Goal: Transaction & Acquisition: Purchase product/service

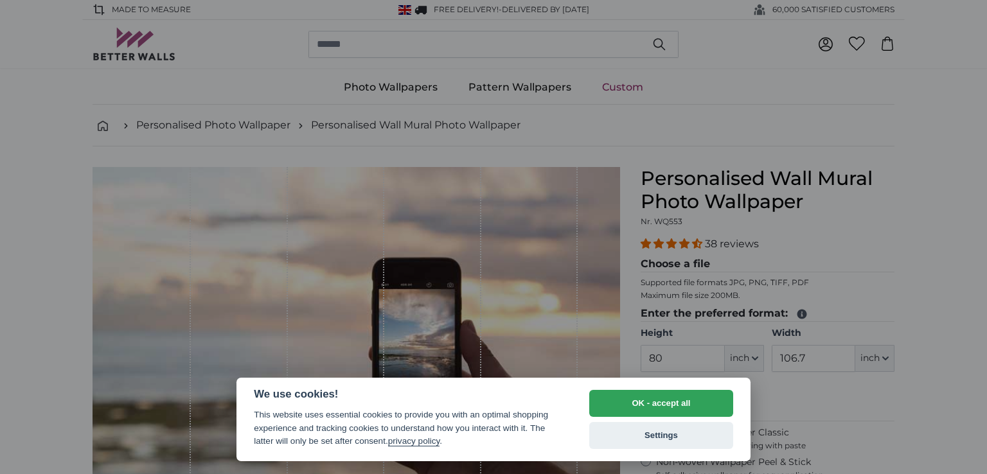
click at [686, 416] on div "OK - accept all Settings" at bounding box center [661, 419] width 144 height 59
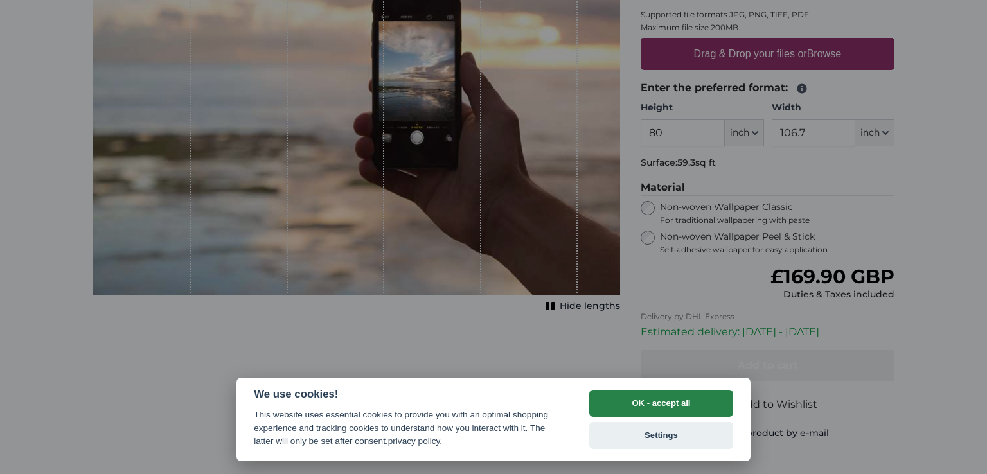
click at [685, 404] on button "OK - accept all" at bounding box center [661, 403] width 144 height 27
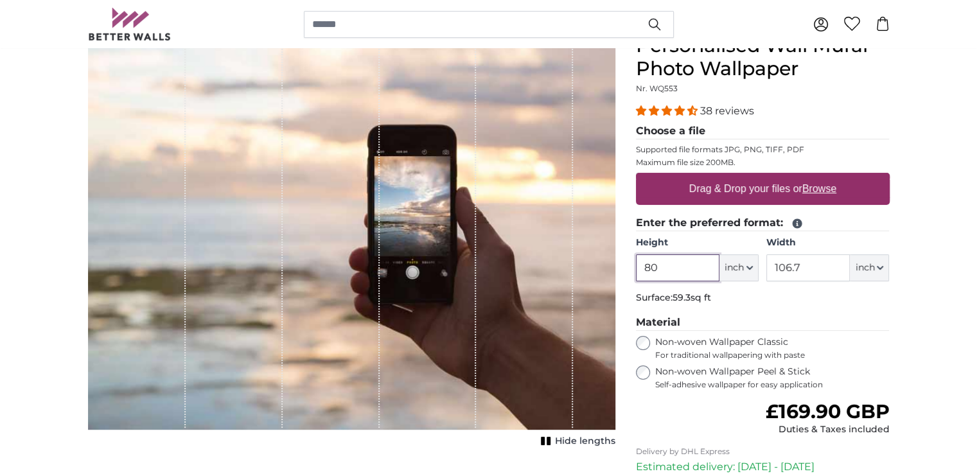
scroll to position [167, 0]
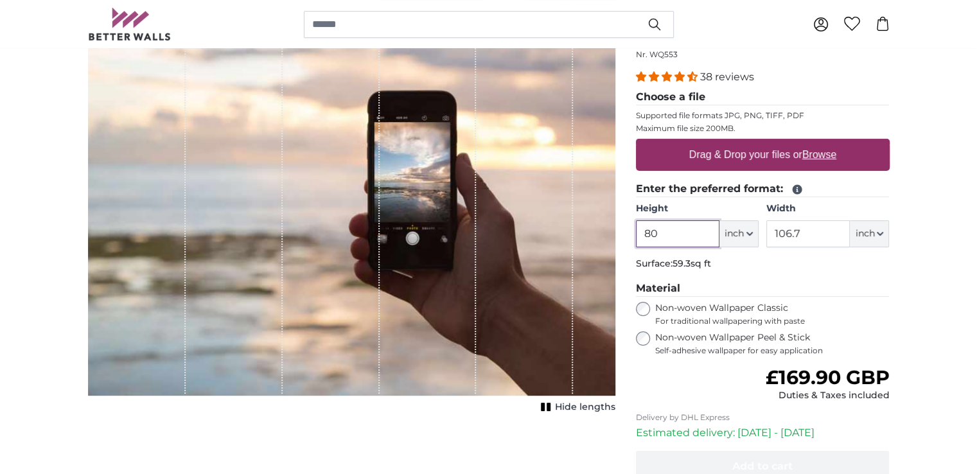
click at [684, 247] on input "80" at bounding box center [678, 233] width 84 height 27
drag, startPoint x: 677, startPoint y: 386, endPoint x: 653, endPoint y: 387, distance: 24.4
click at [653, 247] on input "80" at bounding box center [678, 233] width 84 height 27
type input "96"
click at [776, 247] on input "106.7" at bounding box center [809, 233] width 84 height 27
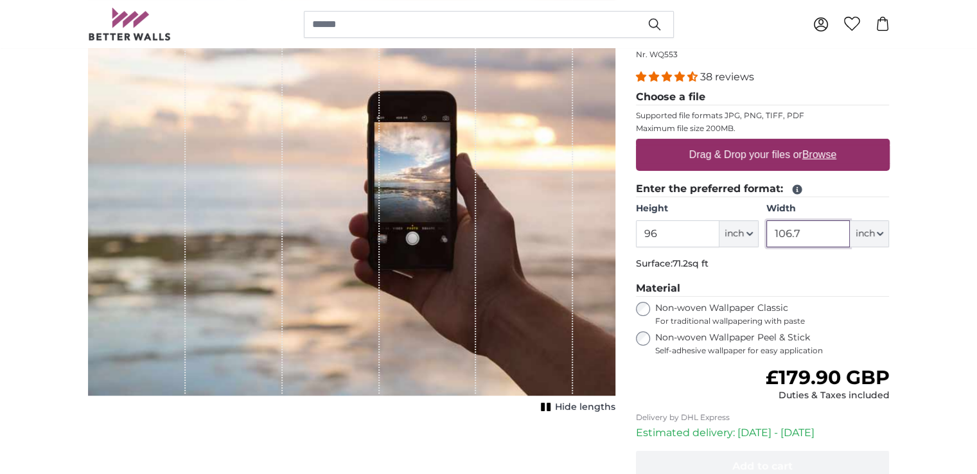
drag, startPoint x: 784, startPoint y: 381, endPoint x: 790, endPoint y: 382, distance: 6.5
click at [790, 247] on input "106.7" at bounding box center [809, 233] width 84 height 27
click at [783, 247] on input "106.7" at bounding box center [809, 233] width 84 height 27
drag, startPoint x: 783, startPoint y: 384, endPoint x: 815, endPoint y: 378, distance: 32.5
click at [815, 247] on input "106.7" at bounding box center [809, 233] width 84 height 27
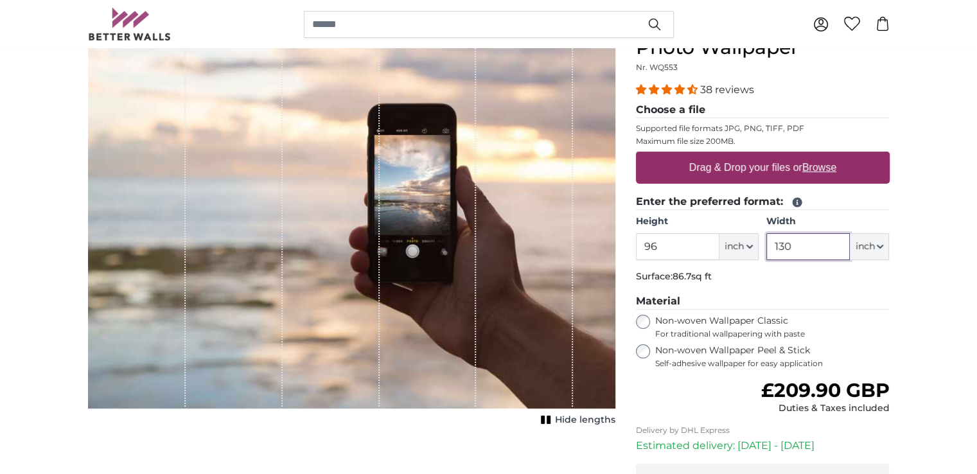
scroll to position [160, 0]
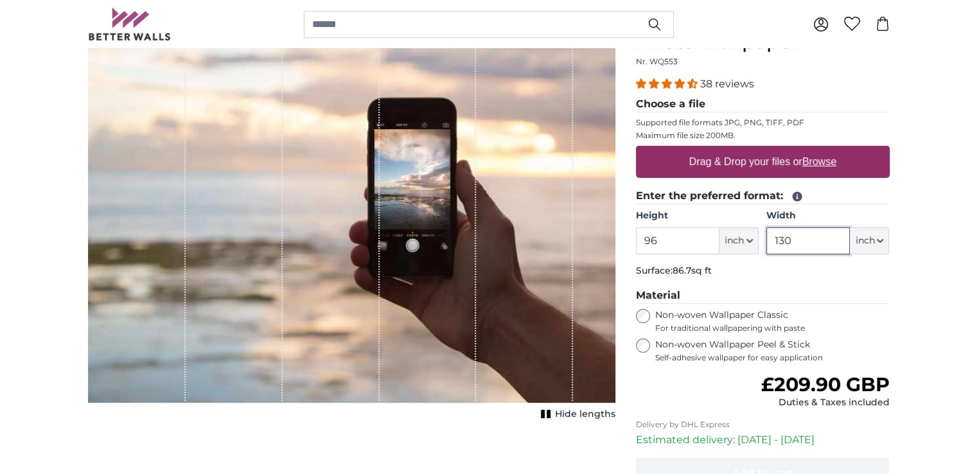
type input "130"
click at [759, 175] on label "Drag & Drop your files or Browse" at bounding box center [762, 162] width 157 height 26
click at [759, 150] on input "Drag & Drop your files or Browse" at bounding box center [763, 148] width 254 height 4
type input "**********"
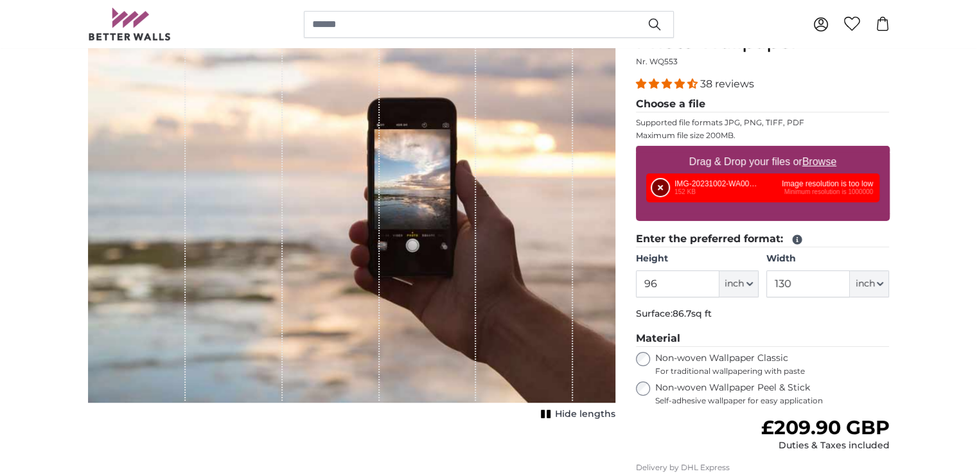
click at [669, 196] on button "Remove" at bounding box center [660, 187] width 17 height 17
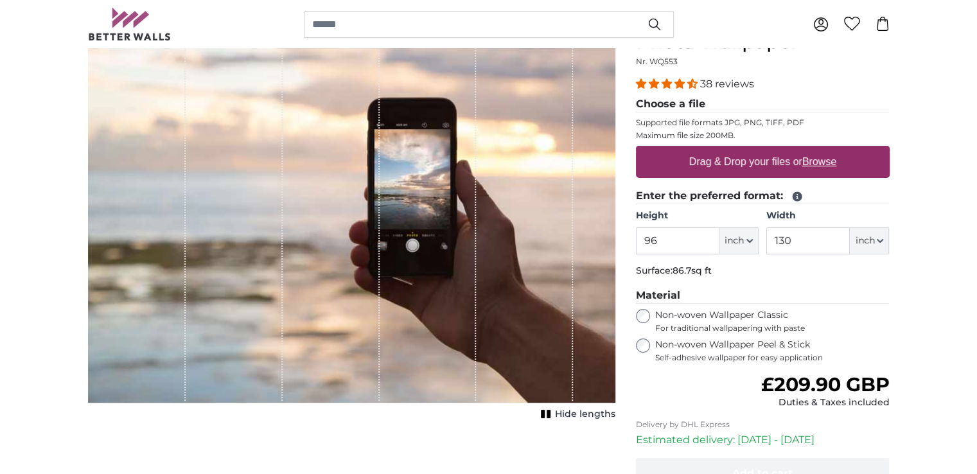
click at [817, 167] on u "Browse" at bounding box center [820, 161] width 34 height 11
click at [817, 150] on input "Drag & Drop your files or Browse" at bounding box center [763, 148] width 254 height 4
type input "**********"
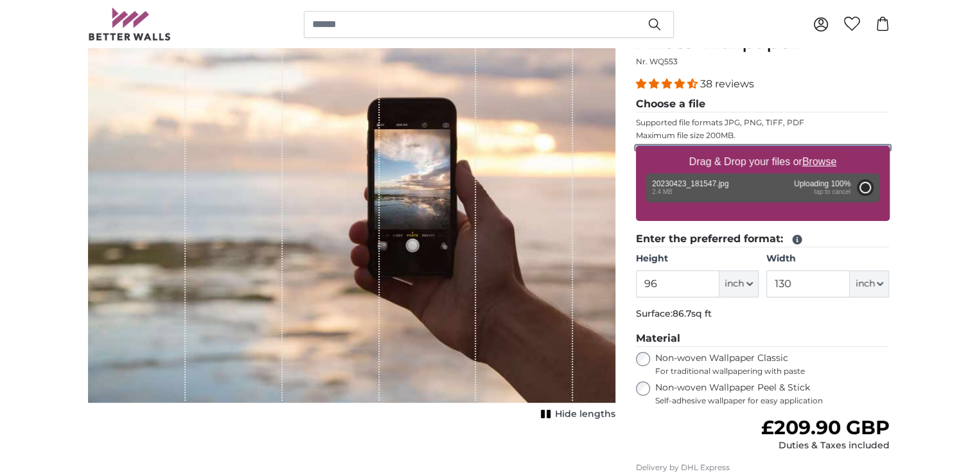
type input "73.2"
type input "130.4"
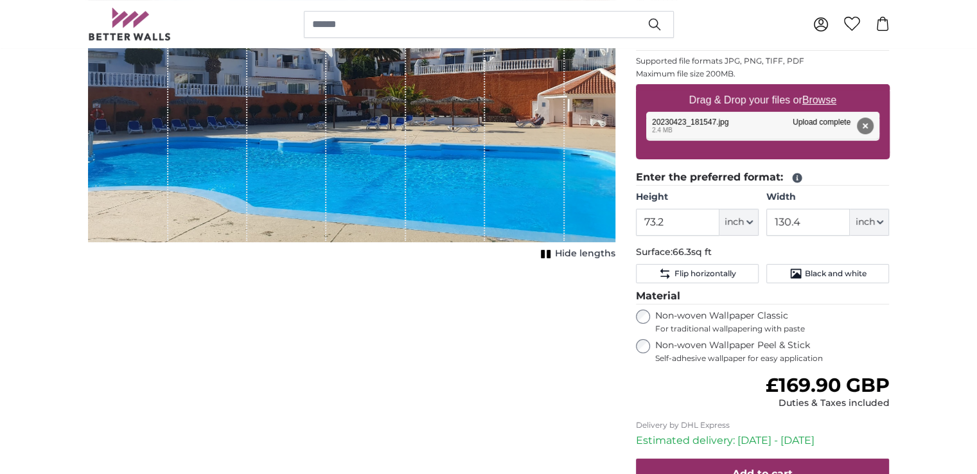
scroll to position [216, 0]
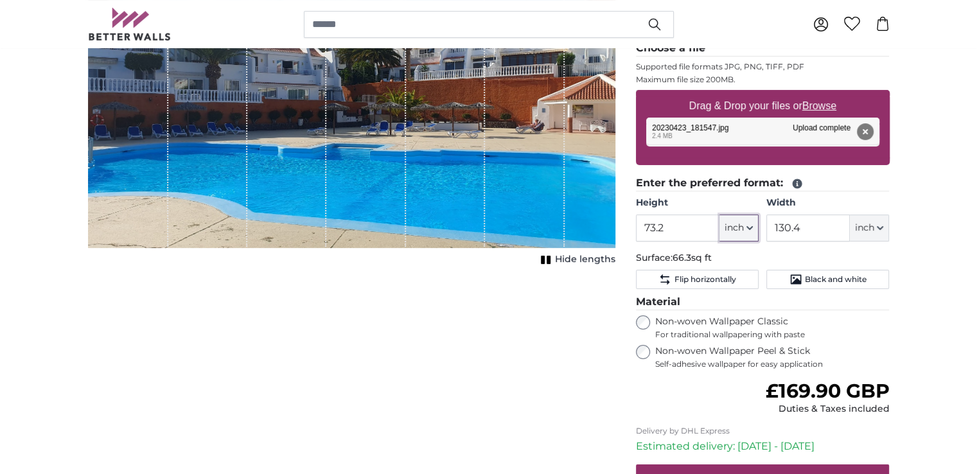
click at [749, 229] on icon "button" at bounding box center [749, 228] width 5 height 3
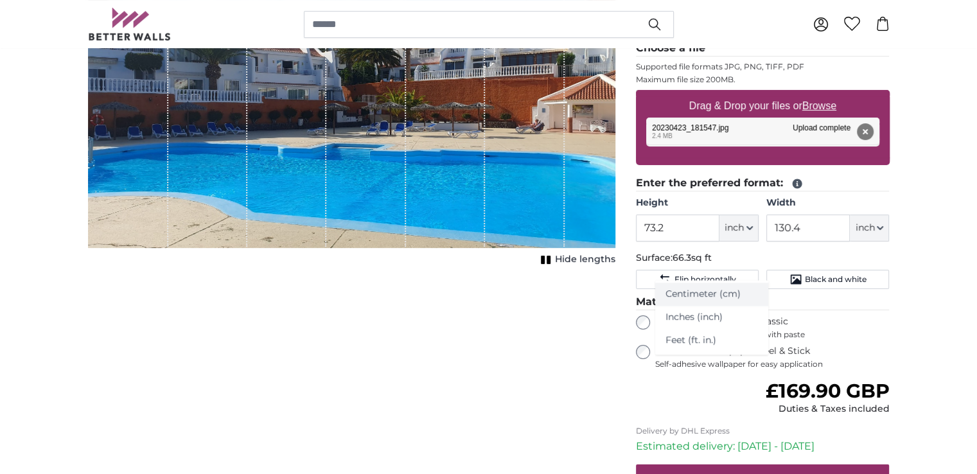
click at [740, 283] on link "Centimeter (cm)" at bounding box center [711, 294] width 113 height 23
type input "186"
type input "331.3"
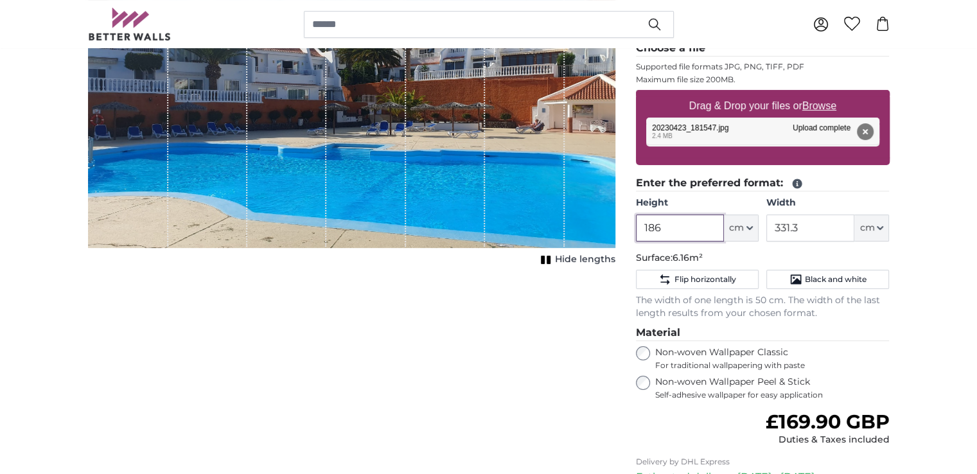
drag, startPoint x: 658, startPoint y: 380, endPoint x: 673, endPoint y: 380, distance: 15.4
click at [673, 242] on input "186" at bounding box center [680, 228] width 88 height 27
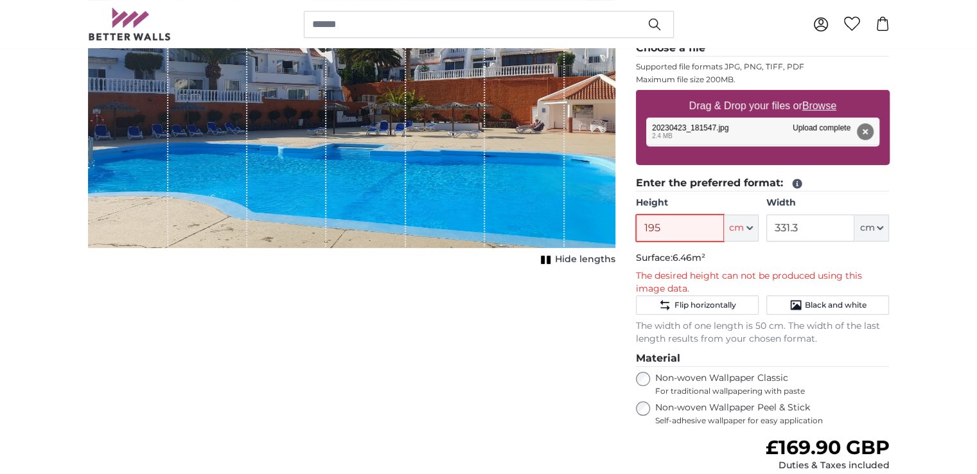
type input "195"
drag, startPoint x: 783, startPoint y: 381, endPoint x: 817, endPoint y: 382, distance: 34.1
click at [817, 242] on input "331.3" at bounding box center [811, 228] width 88 height 27
type input "250"
click at [702, 242] on input "195" at bounding box center [680, 228] width 88 height 27
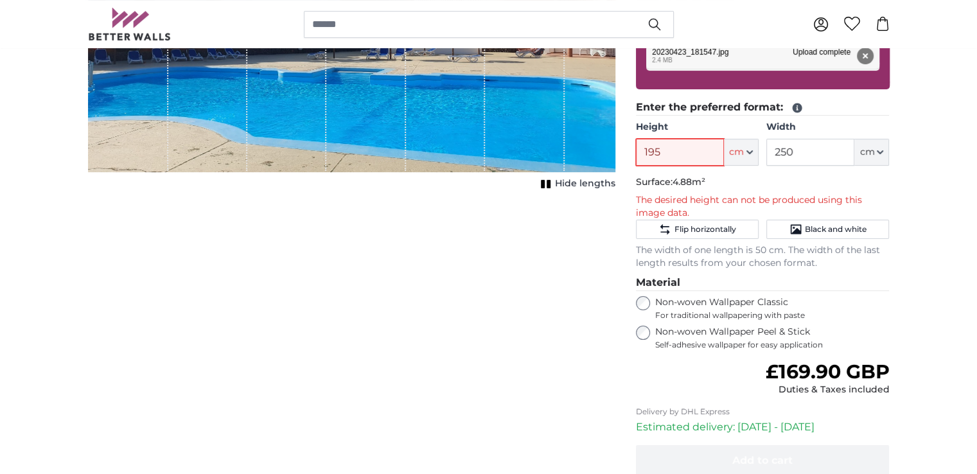
scroll to position [303, 0]
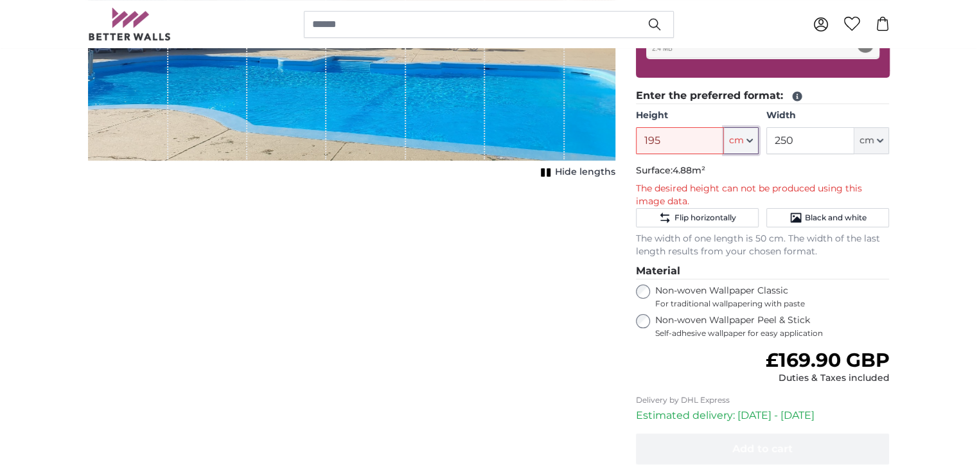
click at [747, 144] on icon "button" at bounding box center [750, 141] width 6 height 6
click at [730, 335] on link "Centimeter (cm)" at bounding box center [715, 330] width 113 height 23
type input "186"
type input "331.3"
click at [748, 144] on icon "button" at bounding box center [750, 141] width 6 height 6
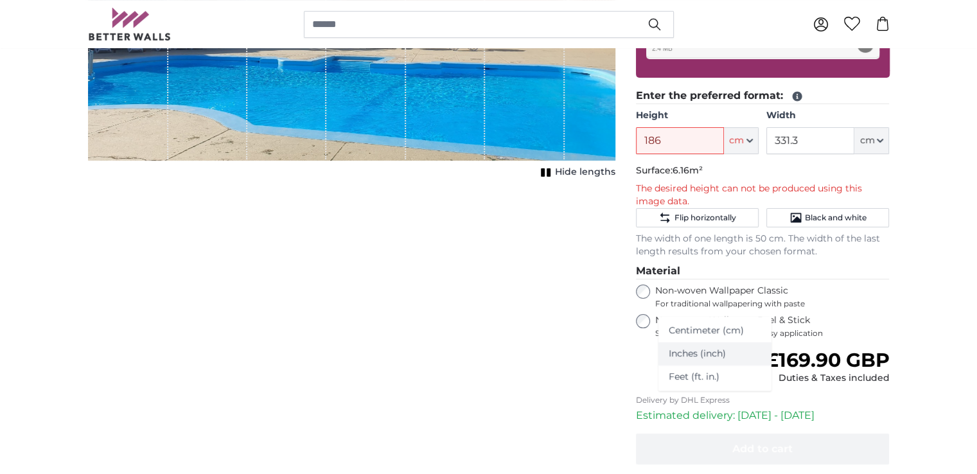
click at [722, 366] on link "Inches (inch)" at bounding box center [715, 353] width 113 height 23
type input "73.2"
type input "130.4"
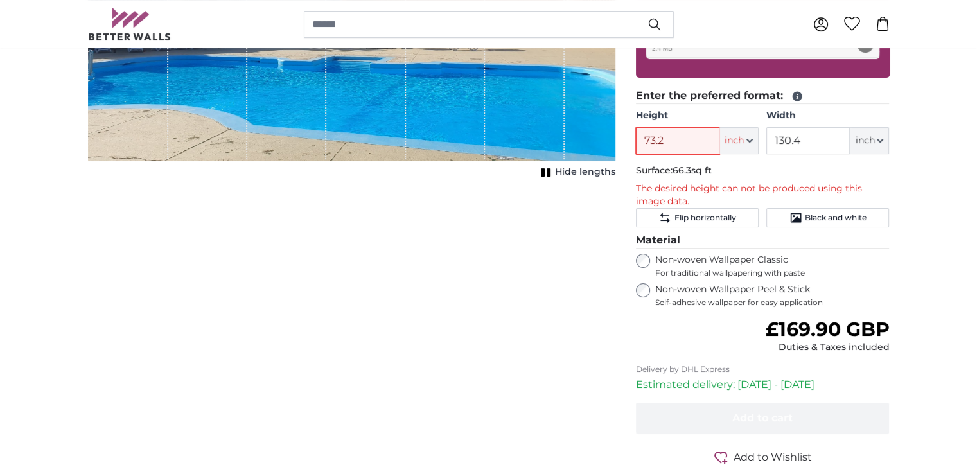
click at [686, 154] on input "73.2" at bounding box center [678, 140] width 84 height 27
click at [726, 147] on span "inch" at bounding box center [734, 140] width 19 height 13
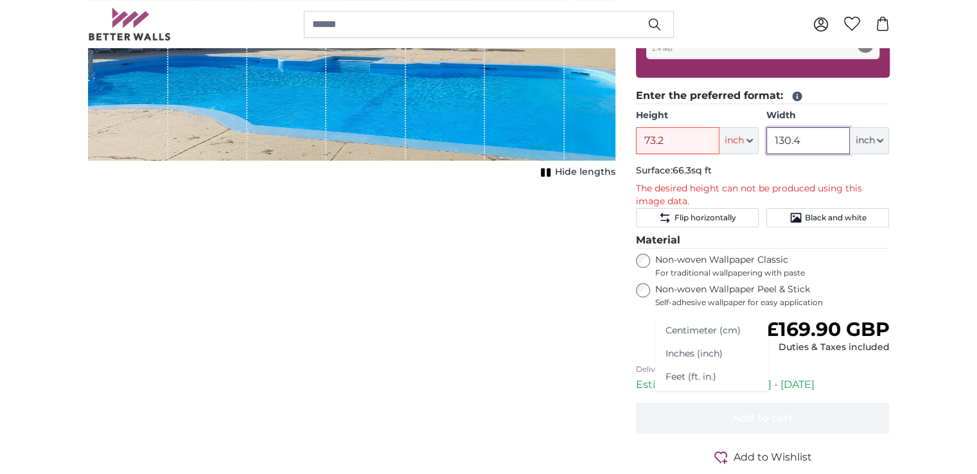
click at [805, 154] on input "130.4" at bounding box center [809, 140] width 84 height 27
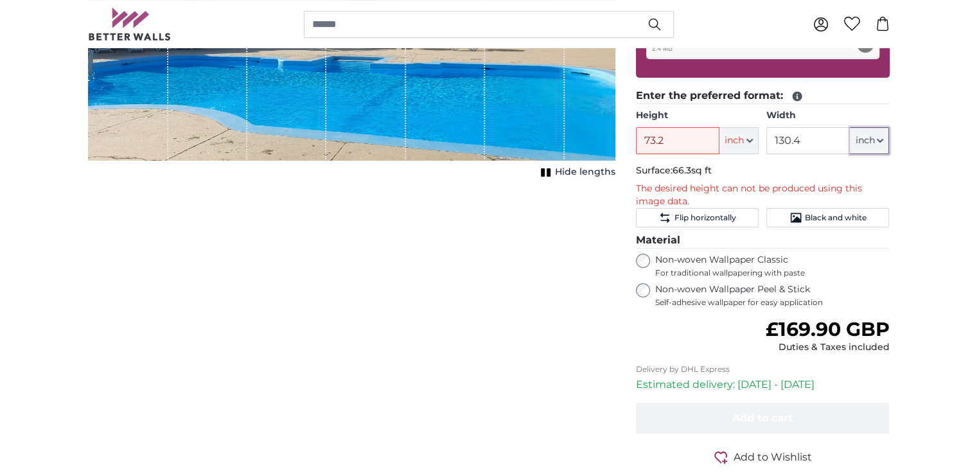
click at [877, 144] on icon "button" at bounding box center [880, 141] width 6 height 6
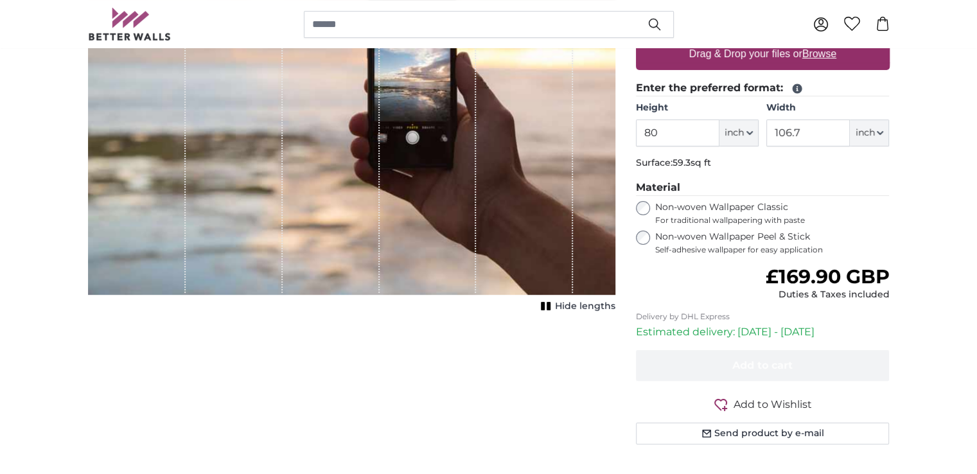
click at [833, 59] on u "Browse" at bounding box center [820, 53] width 34 height 11
click at [833, 42] on input "Drag & Drop your files or Browse" at bounding box center [763, 40] width 254 height 4
type input "**********"
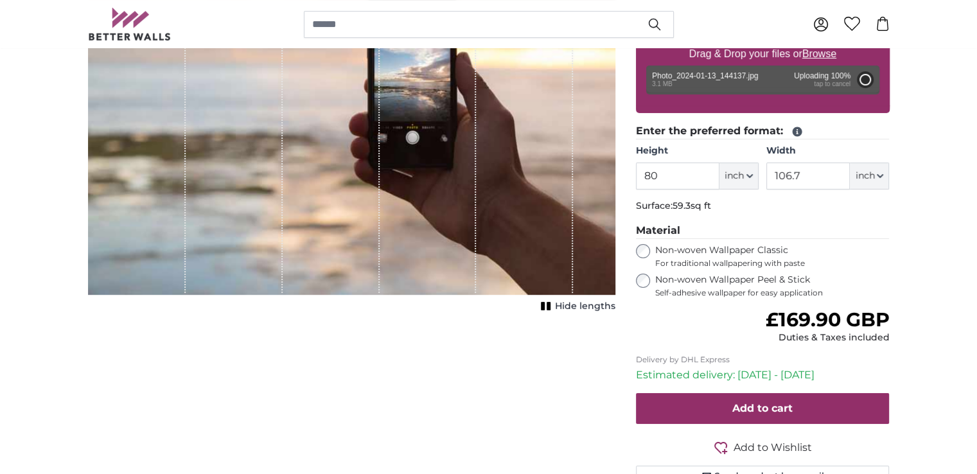
type input "113.6"
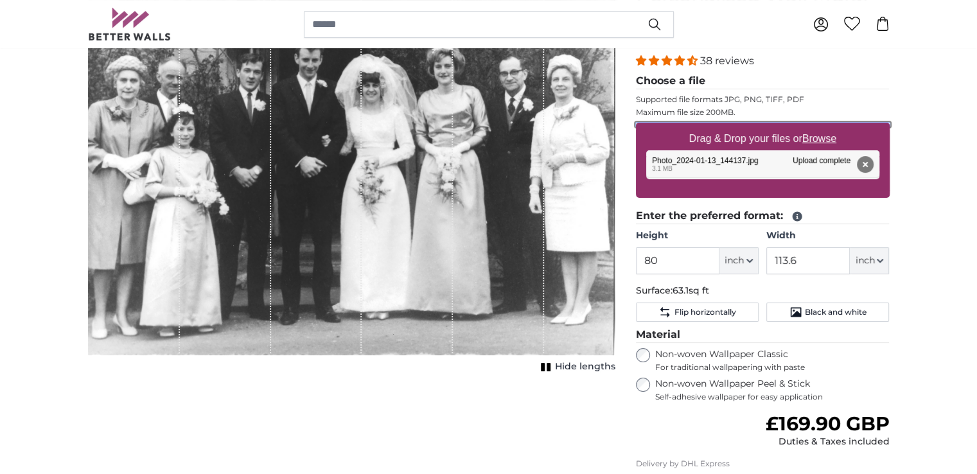
scroll to position [154, 0]
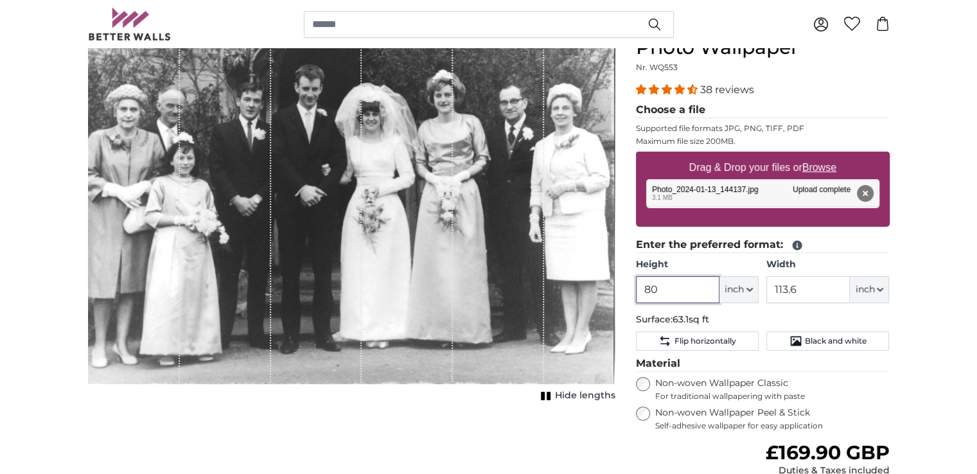
drag, startPoint x: 678, startPoint y: 445, endPoint x: 651, endPoint y: 447, distance: 27.1
click at [651, 303] on input "80" at bounding box center [678, 289] width 84 height 27
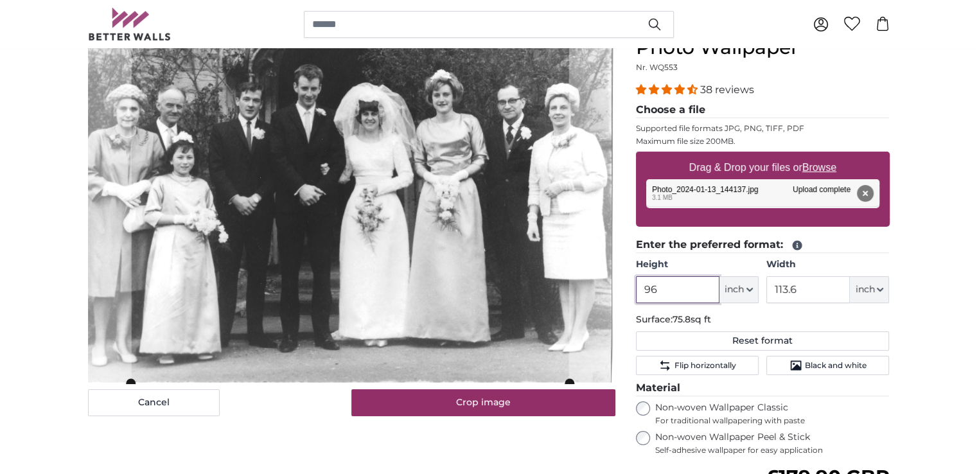
type input "96"
drag, startPoint x: 783, startPoint y: 442, endPoint x: 814, endPoint y: 448, distance: 32.0
click at [814, 303] on input "113.6" at bounding box center [809, 289] width 84 height 27
type input "96"
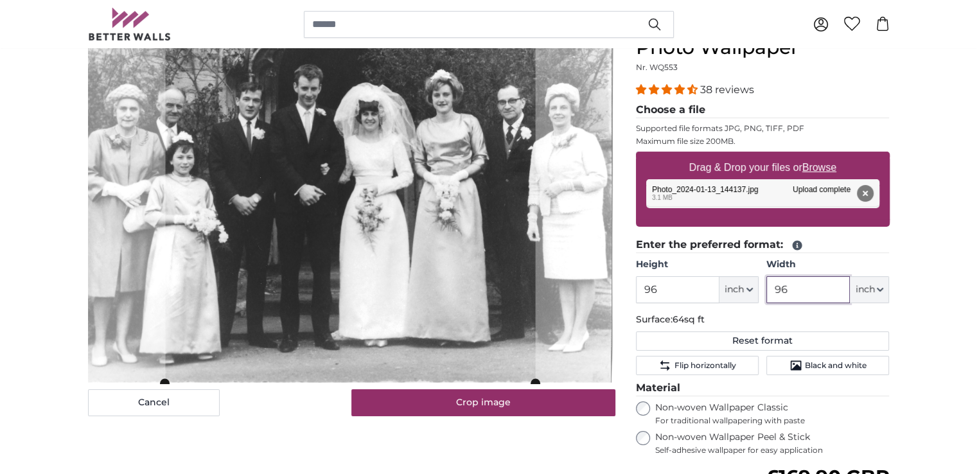
type input "96"
click at [688, 303] on input "96" at bounding box center [678, 289] width 84 height 27
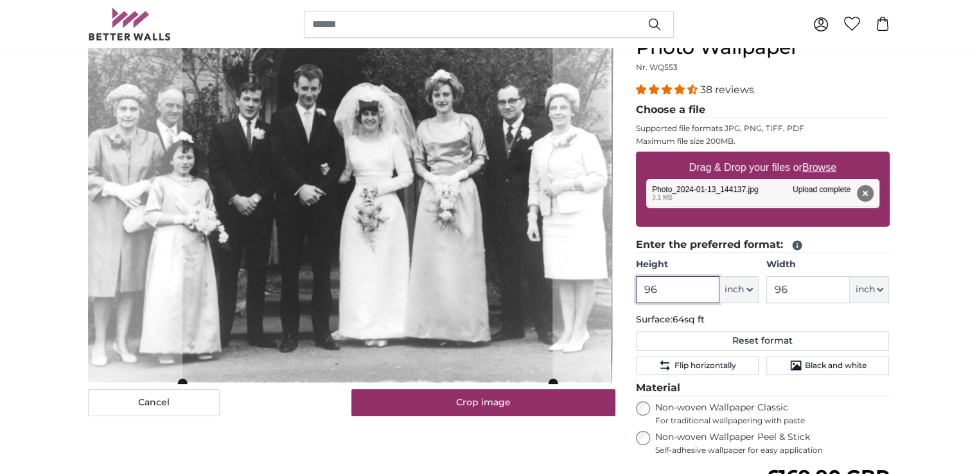
click at [542, 158] on cropper-handle at bounding box center [367, 198] width 370 height 370
click at [861, 202] on button "Remove" at bounding box center [865, 193] width 17 height 17
type input "80"
type input "113.6"
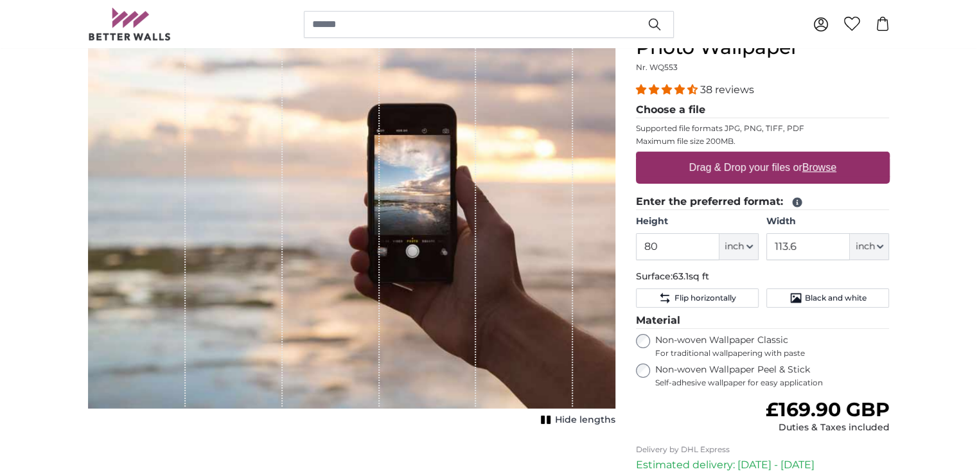
click at [824, 173] on u "Browse" at bounding box center [820, 167] width 34 height 11
click at [824, 156] on input "Drag & Drop your files or Browse" at bounding box center [763, 154] width 254 height 4
type input "**********"
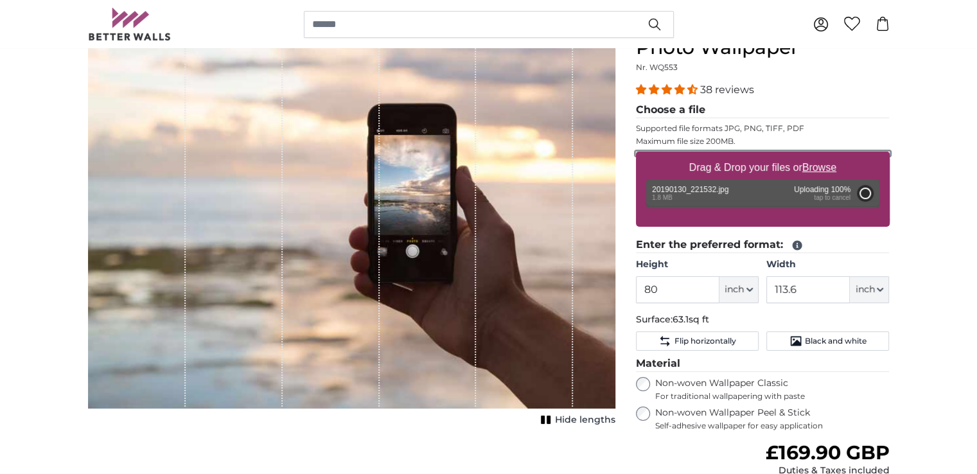
type input "56.8"
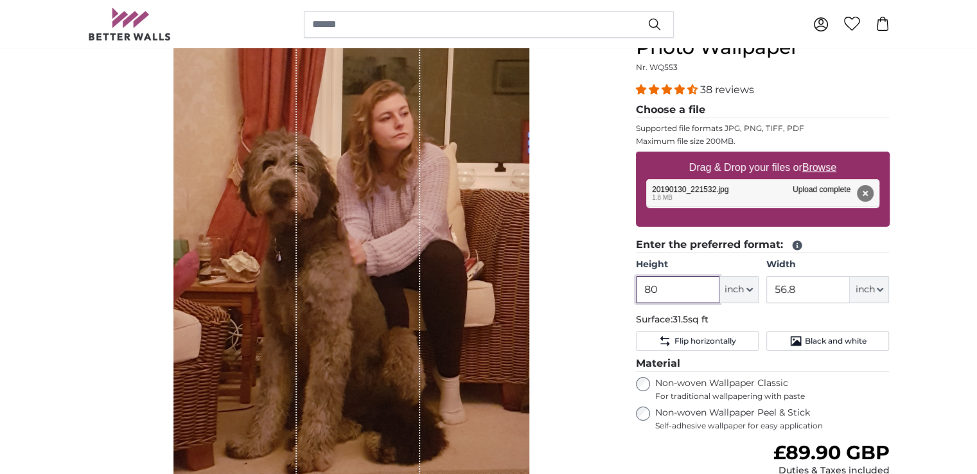
click at [683, 303] on input "80" at bounding box center [678, 289] width 84 height 27
drag, startPoint x: 683, startPoint y: 443, endPoint x: 644, endPoint y: 447, distance: 39.5
click at [644, 303] on input "80" at bounding box center [678, 289] width 84 height 27
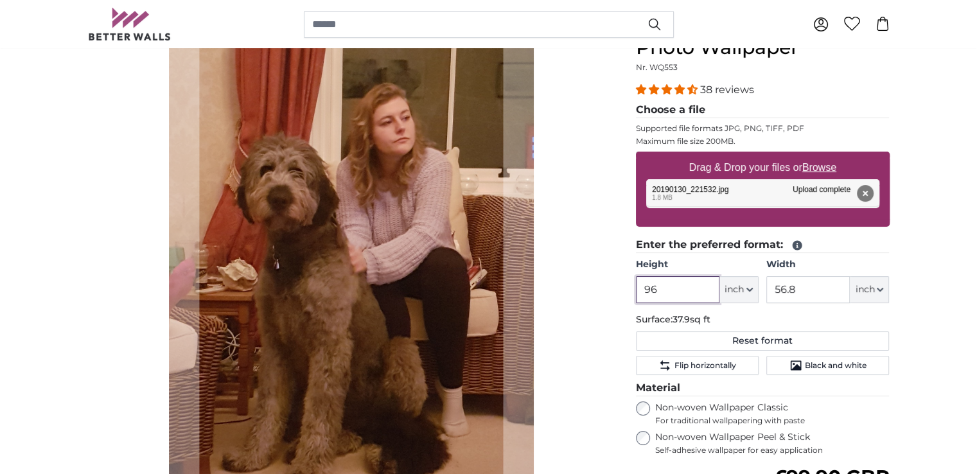
type input "96"
click at [812, 303] on input "56.8" at bounding box center [809, 289] width 84 height 27
drag, startPoint x: 812, startPoint y: 441, endPoint x: 778, endPoint y: 443, distance: 34.1
click at [778, 303] on input "56.8" at bounding box center [809, 289] width 84 height 27
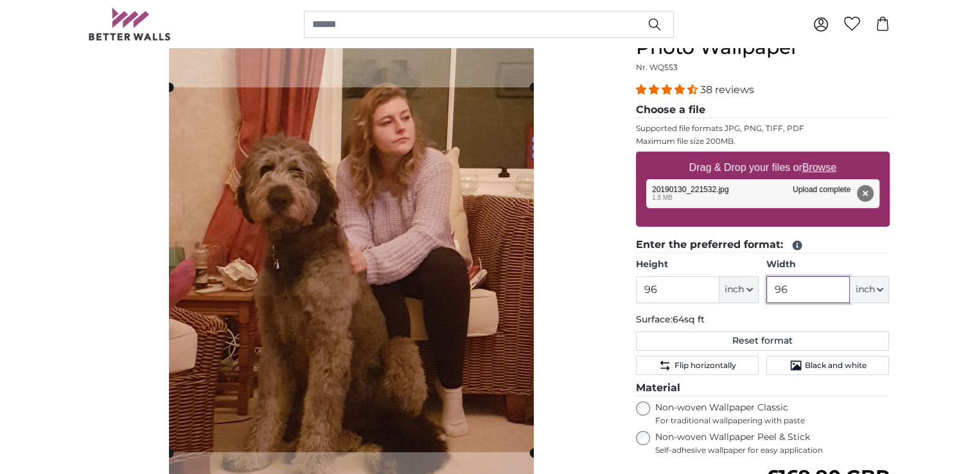
type input "96"
click at [687, 303] on input "96" at bounding box center [678, 289] width 84 height 27
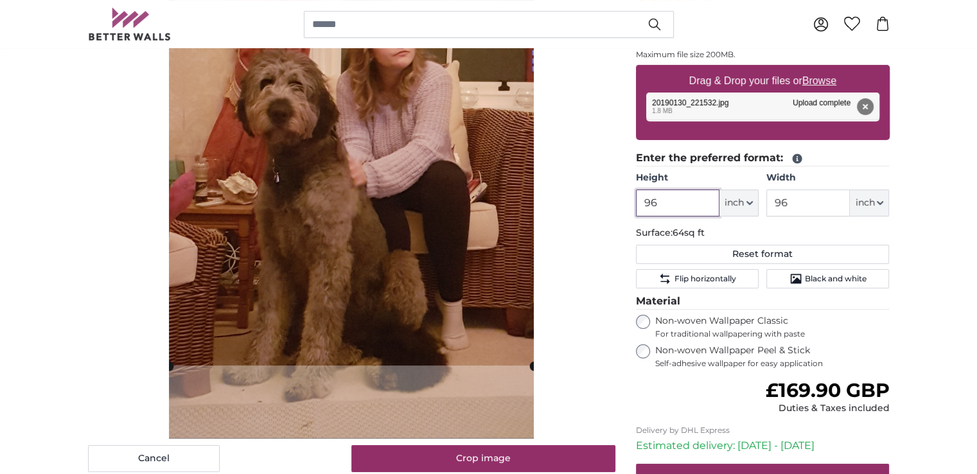
scroll to position [206, 0]
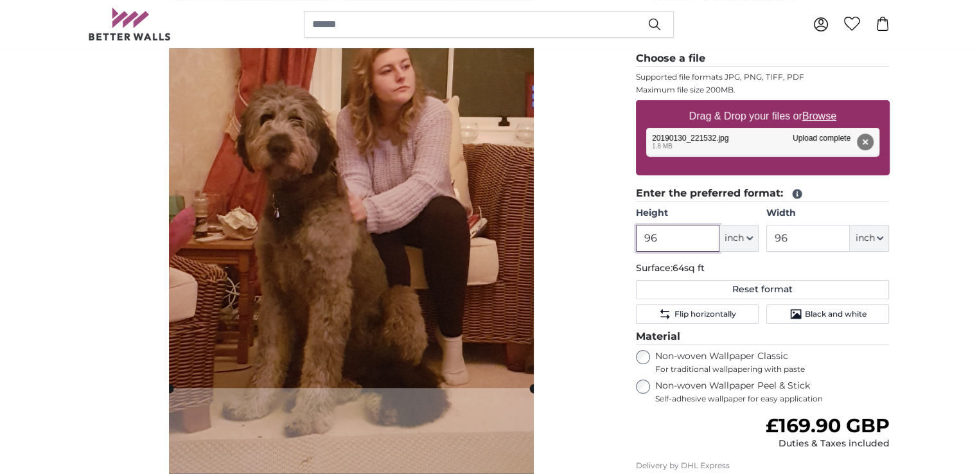
click at [505, 231] on cropper-handle at bounding box center [351, 205] width 365 height 365
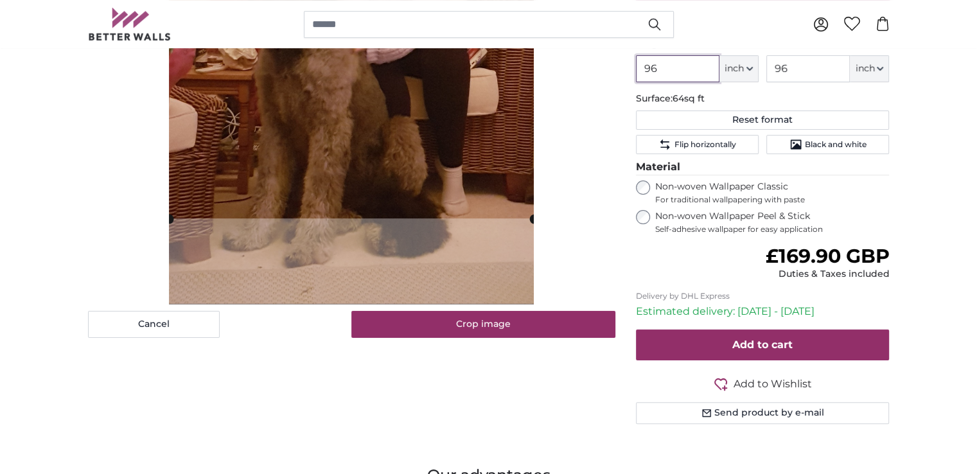
scroll to position [380, 0]
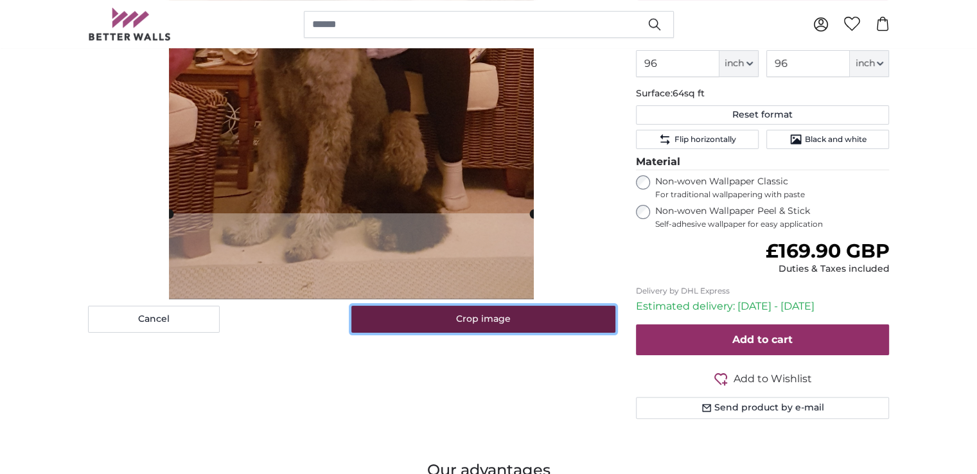
click at [567, 333] on button "Crop image" at bounding box center [483, 319] width 264 height 27
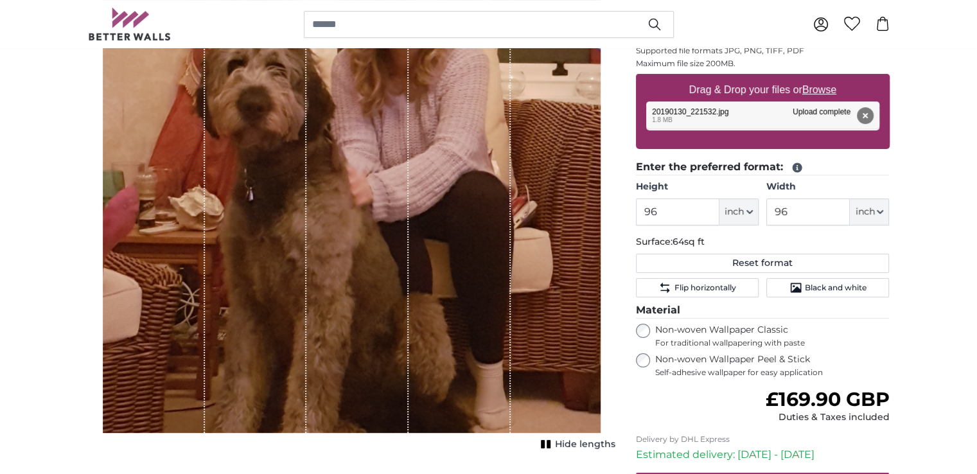
scroll to position [79, 0]
